Goal: Communication & Community: Answer question/provide support

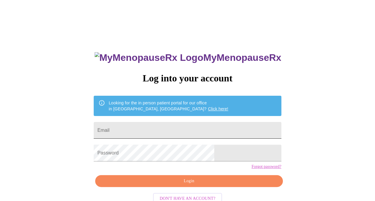
drag, startPoint x: 169, startPoint y: 139, endPoint x: 169, endPoint y: 133, distance: 6.3
click at [169, 135] on div "MyMenopauseRx Log into your account Looking for the in person patient portal fo…" at bounding box center [187, 143] width 199 height 201
click at [169, 131] on input "Email" at bounding box center [188, 130] width 188 height 17
type input "[PERSON_NAME][EMAIL_ADDRESS][DOMAIN_NAME]"
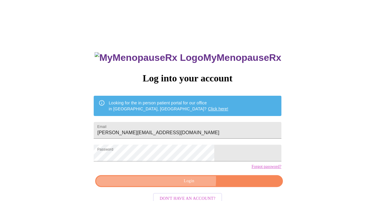
click at [177, 185] on span "Login" at bounding box center [189, 181] width 174 height 7
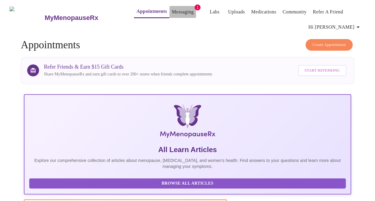
click at [172, 13] on link "Messaging" at bounding box center [183, 12] width 22 height 8
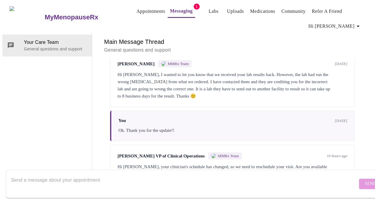
scroll to position [747, 0]
click at [89, 179] on textarea "Send a message about your appointment" at bounding box center [184, 183] width 347 height 19
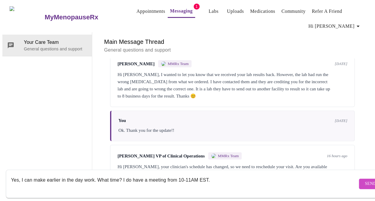
type textarea "Yes, I can make earlier in the day work. What time? I do have a meeting from 10…"
click at [365, 180] on span "Send" at bounding box center [370, 183] width 11 height 7
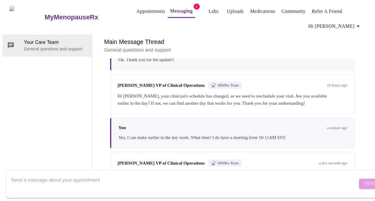
scroll to position [821, 0]
click at [133, 173] on div at bounding box center [184, 184] width 347 height 23
type textarea "Yes that works!"
click at [365, 180] on span "Send" at bounding box center [370, 183] width 11 height 7
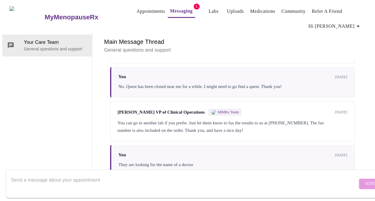
scroll to position [483, 0]
